Goal: Task Accomplishment & Management: Complete application form

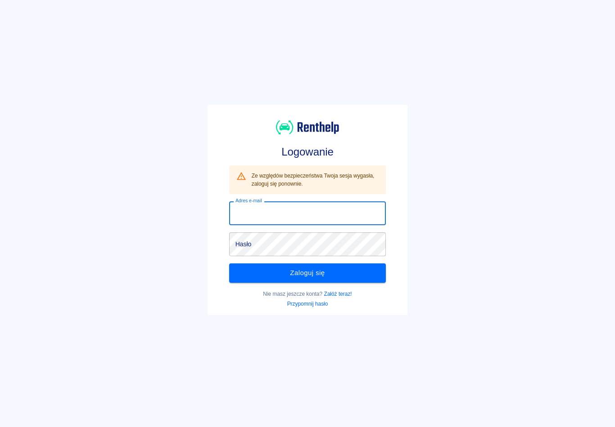
type input "[EMAIL_ADDRESS][DOMAIN_NAME]"
click at [307, 273] on button "Zaloguj się" at bounding box center [307, 273] width 157 height 19
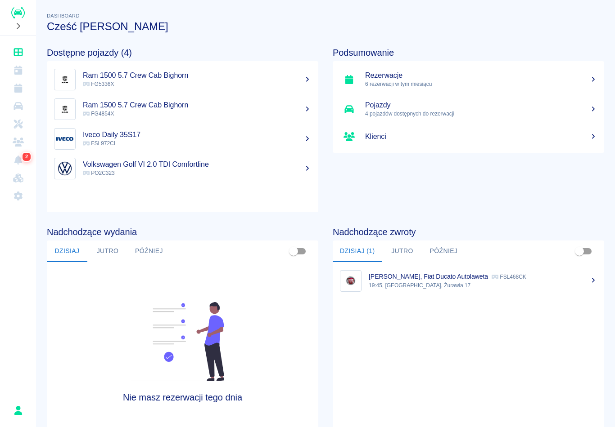
click at [380, 84] on p "6 rezerwacji w tym miesiącu" at bounding box center [481, 84] width 232 height 8
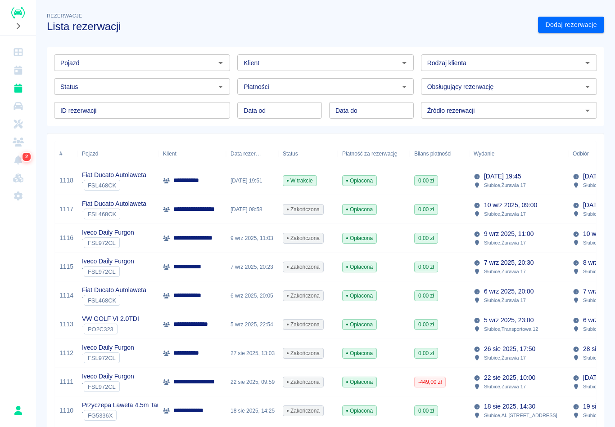
click at [559, 30] on link "Dodaj rezerwację" at bounding box center [571, 25] width 66 height 17
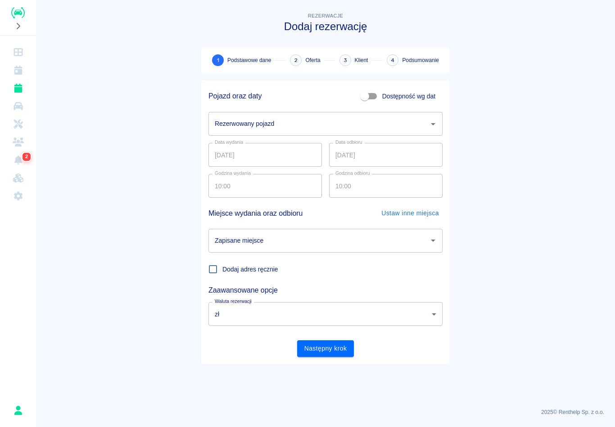
click at [320, 132] on input "Rezerwowany pojazd" at bounding box center [318, 124] width 212 height 16
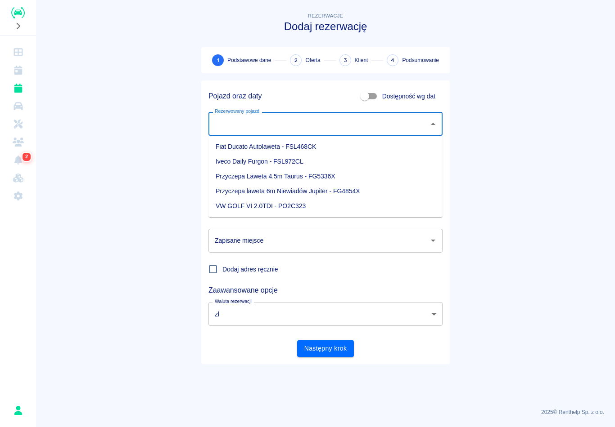
click at [262, 170] on li "Przyczepa Laweta 4.5m Taurus - FG5336X" at bounding box center [325, 176] width 234 height 15
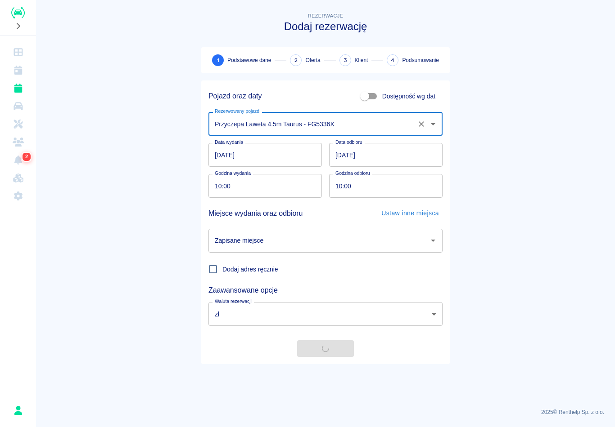
click at [262, 170] on div "Godzina wydania 10:00 Godzina wydania" at bounding box center [261, 182] width 121 height 31
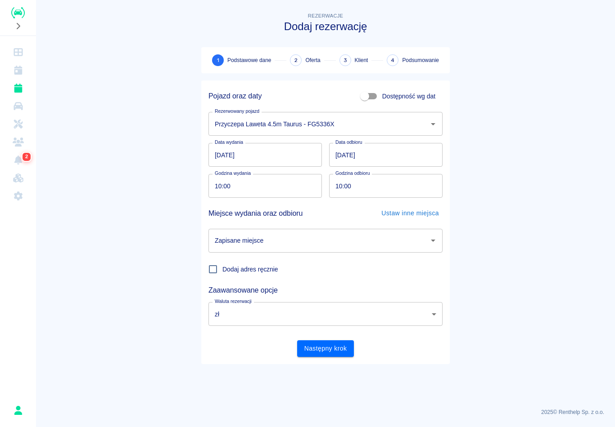
click at [328, 132] on input "Przyczepa Laweta 4.5m Taurus - FG5336X" at bounding box center [312, 124] width 201 height 16
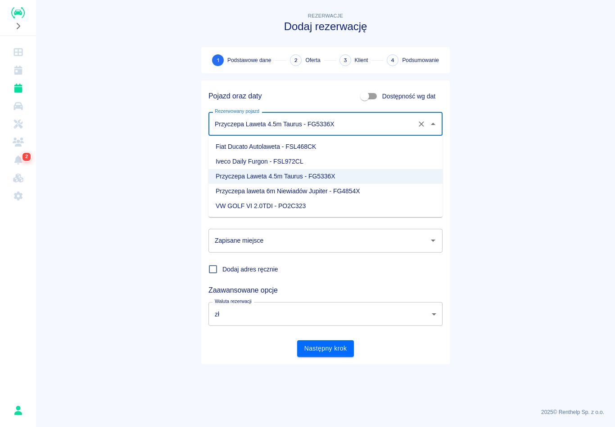
click at [276, 163] on li "Iveco Daily Furgon - FSL972CL" at bounding box center [325, 161] width 234 height 15
type input "Iveco Daily Furgon - FSL972CL"
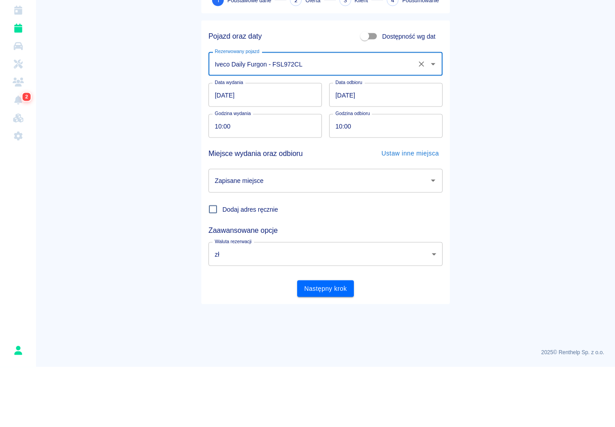
click at [220, 174] on input "10:00" at bounding box center [261, 186] width 107 height 24
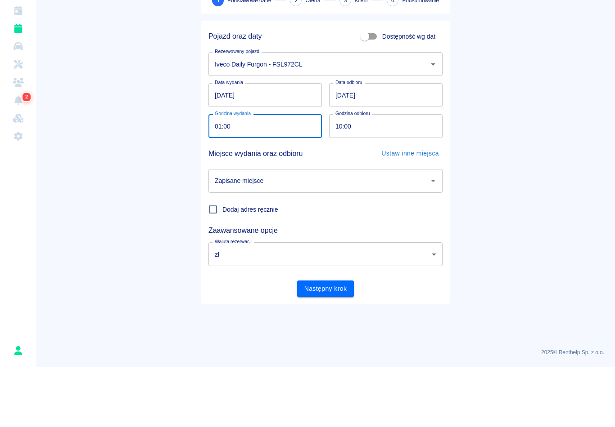
type input "12:00"
click at [340, 174] on input "10:00" at bounding box center [382, 186] width 107 height 24
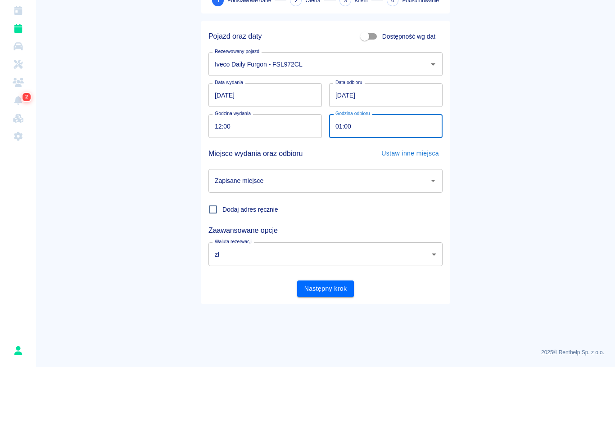
type input "12:00"
click at [517, 144] on main "Rezerwacje Dodaj rezerwację 1 Podstawowe dane 2 Oferta 3 Klient 4 Podsumowanie …" at bounding box center [325, 206] width 579 height 391
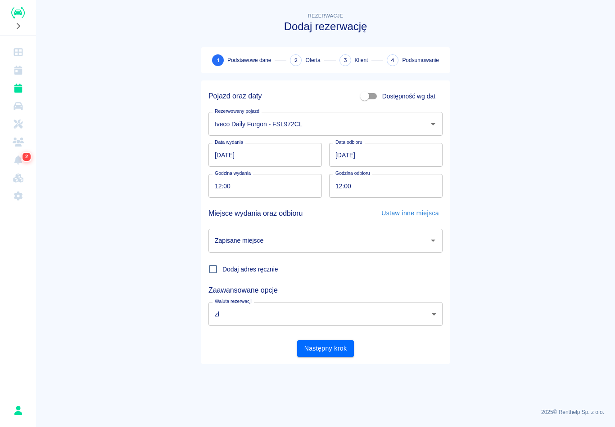
click at [221, 188] on input "12:00" at bounding box center [261, 186] width 107 height 24
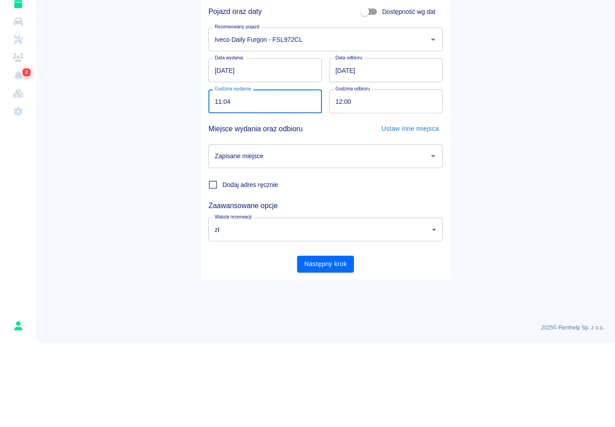
type input "11:45"
click at [341, 174] on input "12:00" at bounding box center [382, 186] width 107 height 24
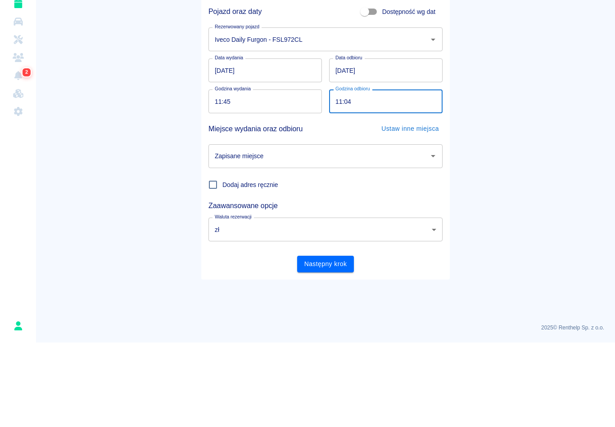
type input "11:45"
click at [501, 135] on main "Rezerwacje Dodaj rezerwację 1 Podstawowe dane 2 Oferta 3 Klient 4 Podsumowanie …" at bounding box center [325, 206] width 579 height 391
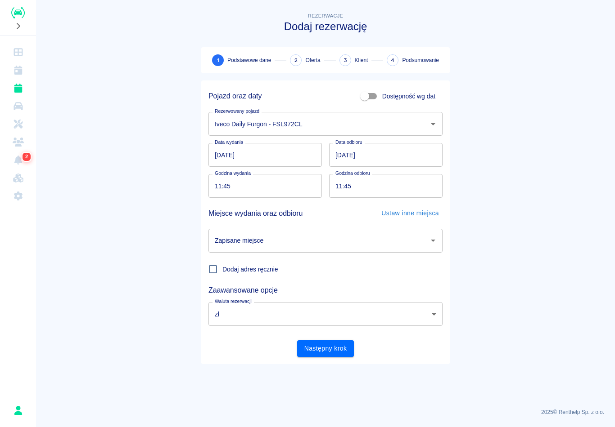
click at [325, 238] on input "Zapisane miejsce" at bounding box center [318, 241] width 212 height 16
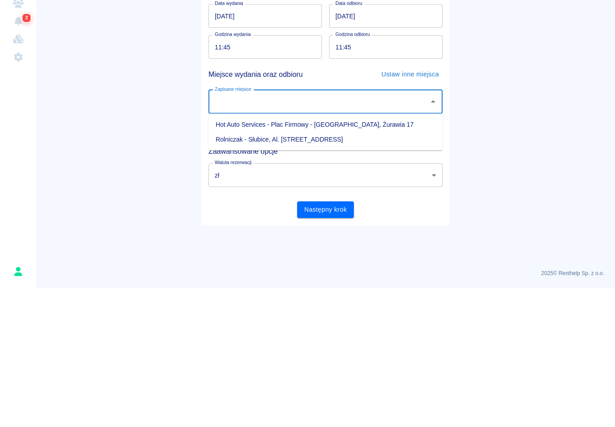
click at [271, 271] on li "Rolniczak - Słubice, Al. [STREET_ADDRESS]" at bounding box center [325, 278] width 234 height 15
type input "Rolniczak - Słubice, Al. [STREET_ADDRESS]"
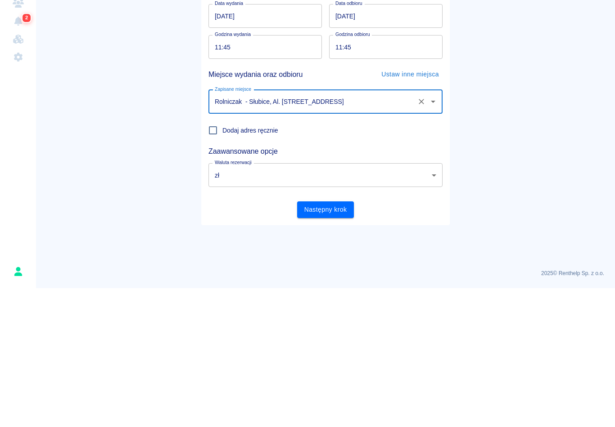
click at [530, 160] on main "Rezerwacje Dodaj rezerwację 1 Podstawowe dane 2 Oferta 3 Klient 4 Podsumowanie …" at bounding box center [325, 206] width 579 height 391
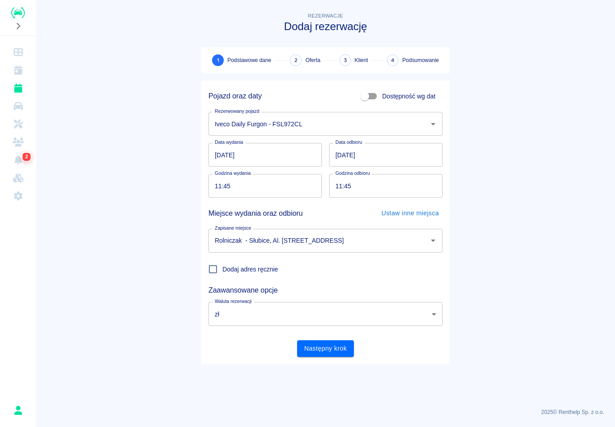
click at [338, 350] on button "Następny krok" at bounding box center [325, 349] width 57 height 17
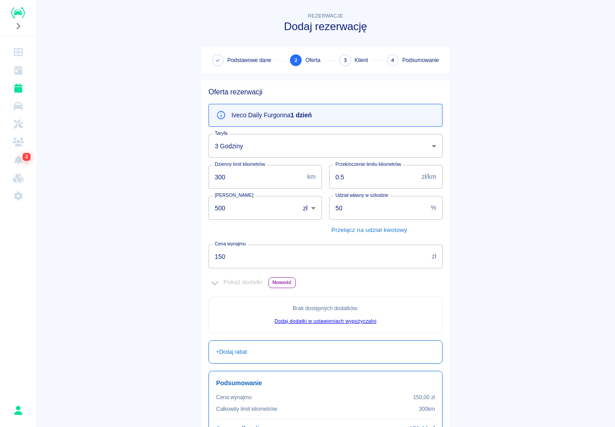
click at [369, 151] on body "Używamy plików Cookies, by zapewnić Ci najlepsze możliwe doświadczenie. Aby dow…" at bounding box center [307, 213] width 615 height 427
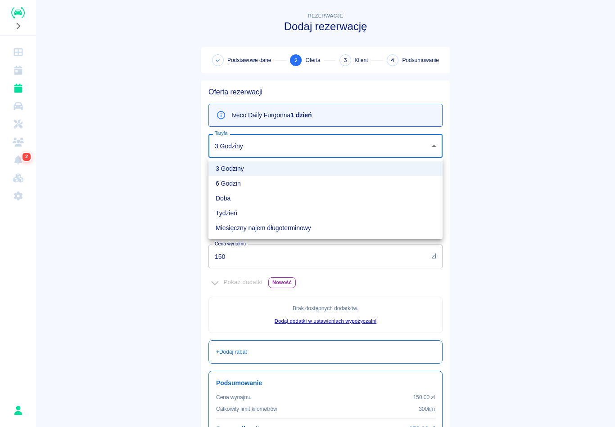
click at [477, 249] on div at bounding box center [307, 213] width 615 height 427
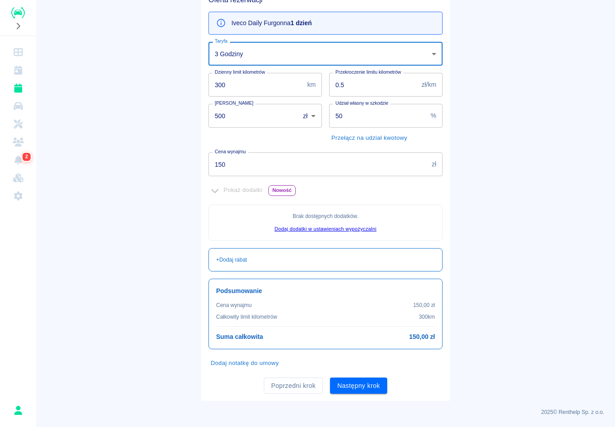
scroll to position [91, 0]
click at [432, 55] on body "Używamy plików Cookies, by zapewnić Ci najlepsze możliwe doświadczenie. Aby dow…" at bounding box center [307, 213] width 615 height 427
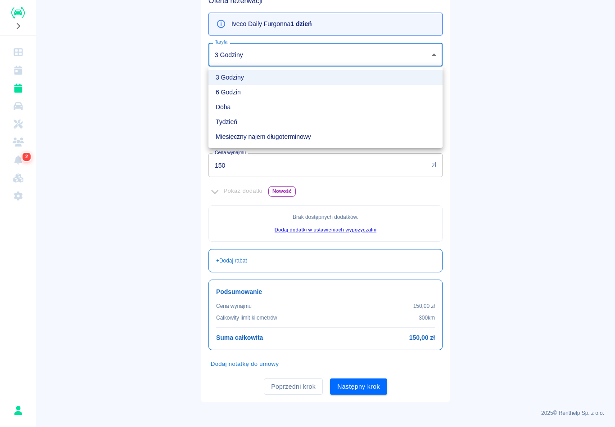
click at [523, 85] on div at bounding box center [307, 213] width 615 height 427
